Goal: Transaction & Acquisition: Purchase product/service

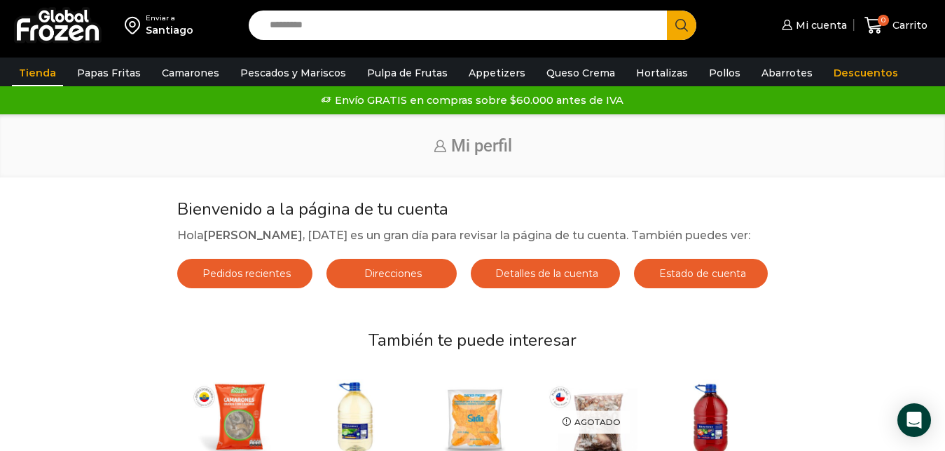
click at [36, 64] on link "Tienda" at bounding box center [37, 73] width 51 height 27
click at [556, 280] on span "Detalles de la cuenta" at bounding box center [545, 273] width 106 height 13
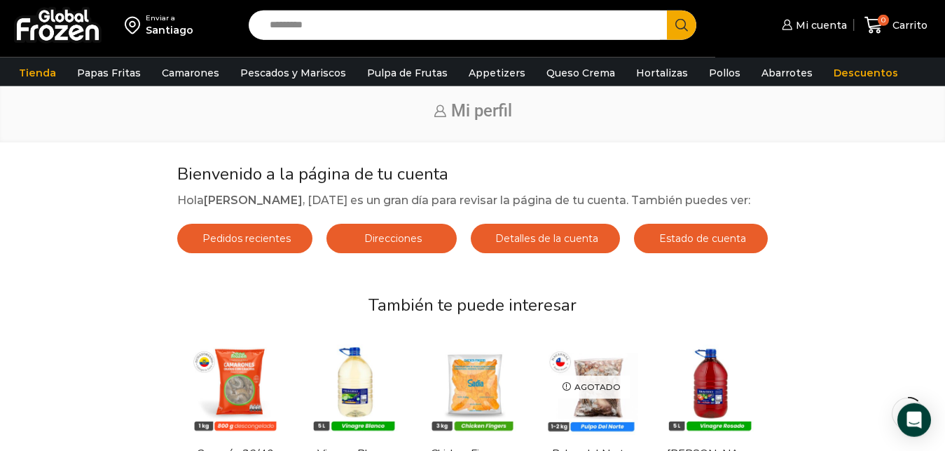
scroll to position [71, 0]
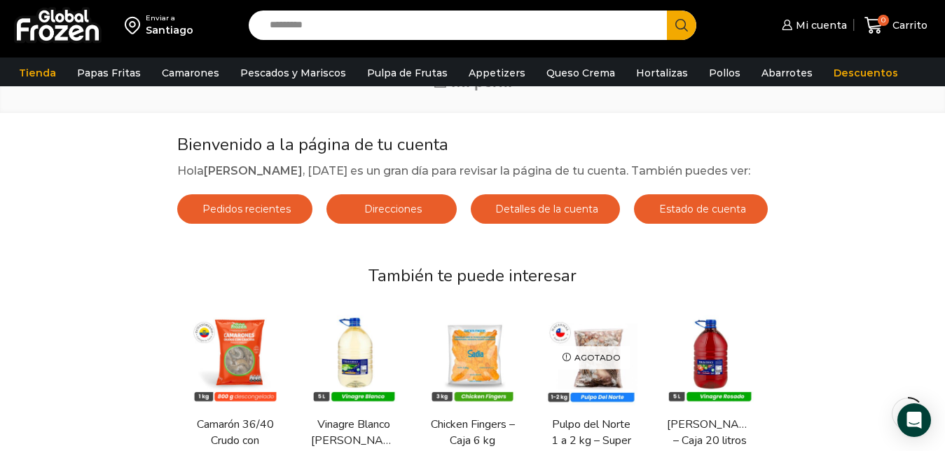
click at [706, 215] on span "Estado de cuenta" at bounding box center [701, 208] width 90 height 13
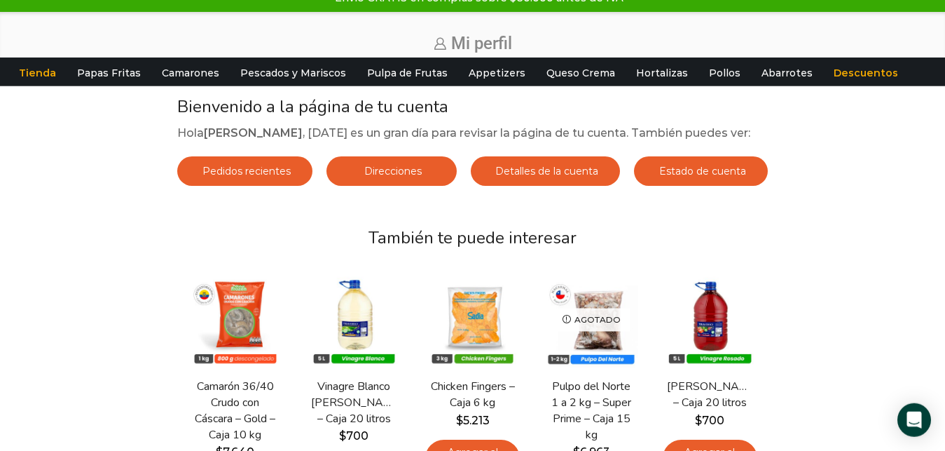
scroll to position [0, 0]
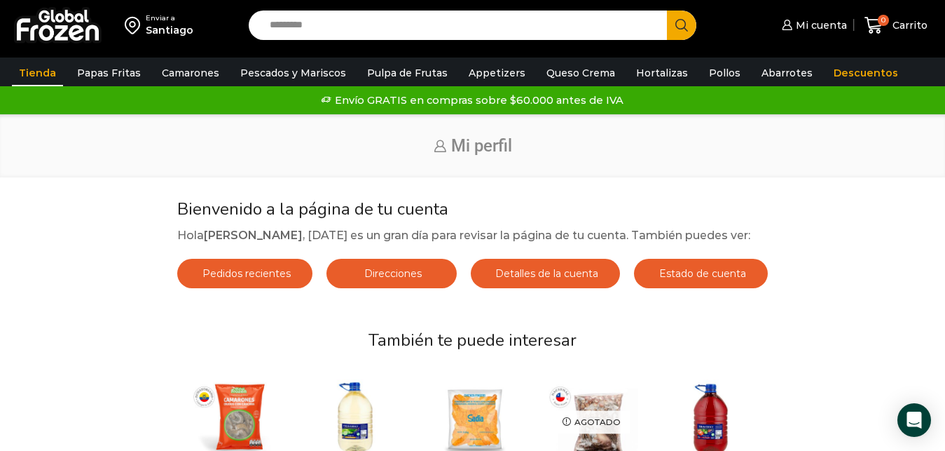
click at [31, 71] on link "Tienda" at bounding box center [37, 73] width 51 height 27
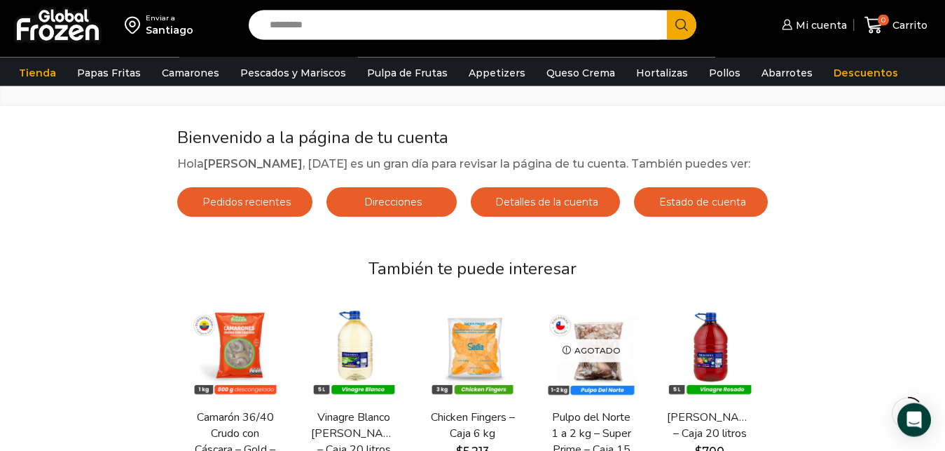
scroll to position [71, 0]
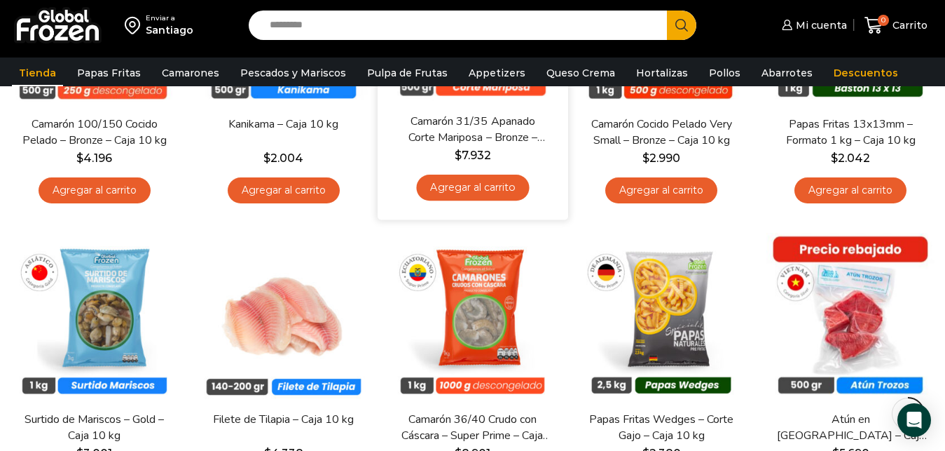
scroll to position [357, 0]
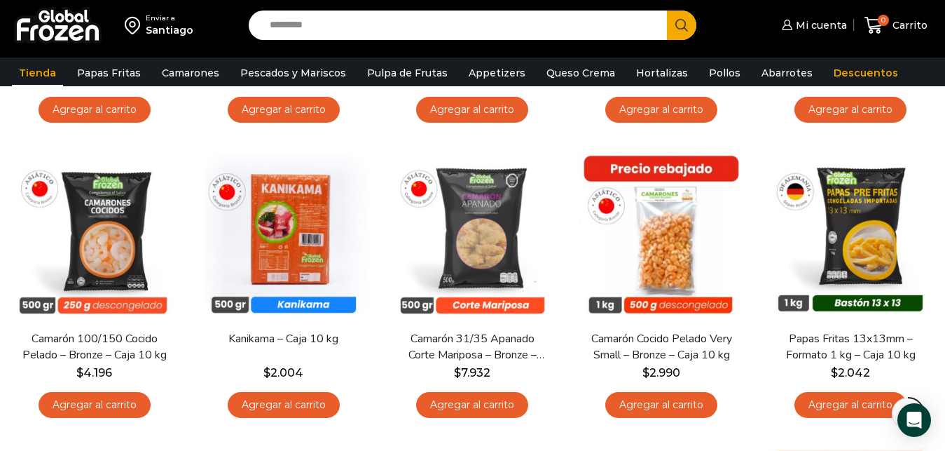
click at [64, 23] on img at bounding box center [58, 25] width 88 height 36
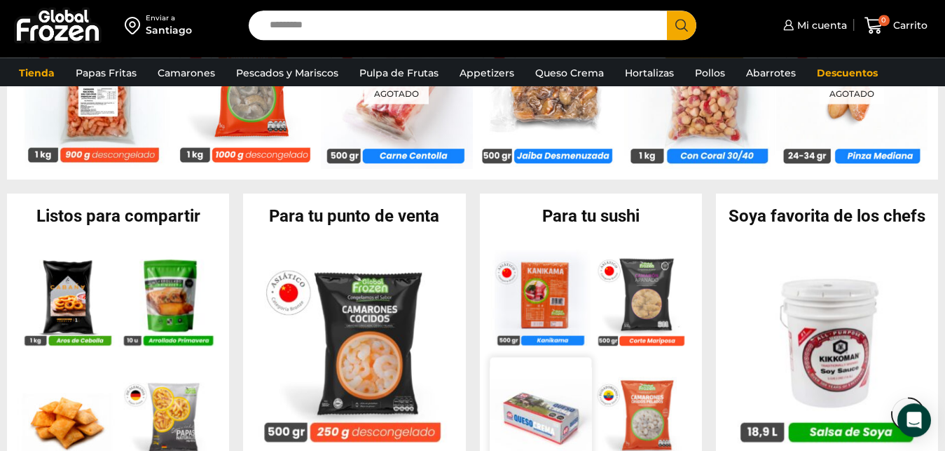
scroll to position [1209, 0]
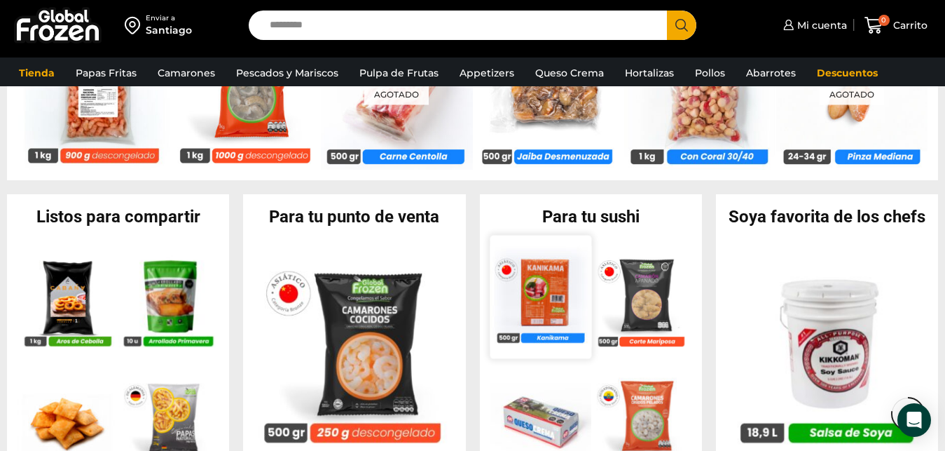
click at [543, 295] on img at bounding box center [541, 297] width 102 height 102
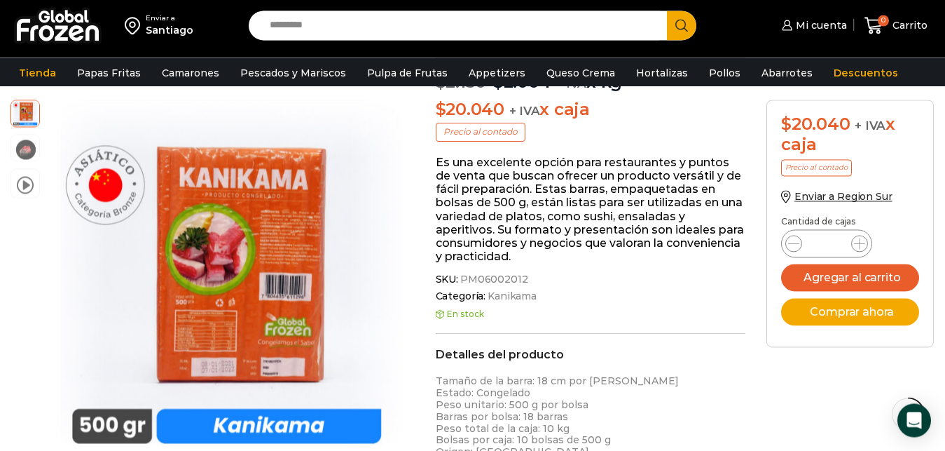
scroll to position [144, 0]
